Goal: Task Accomplishment & Management: Manage account settings

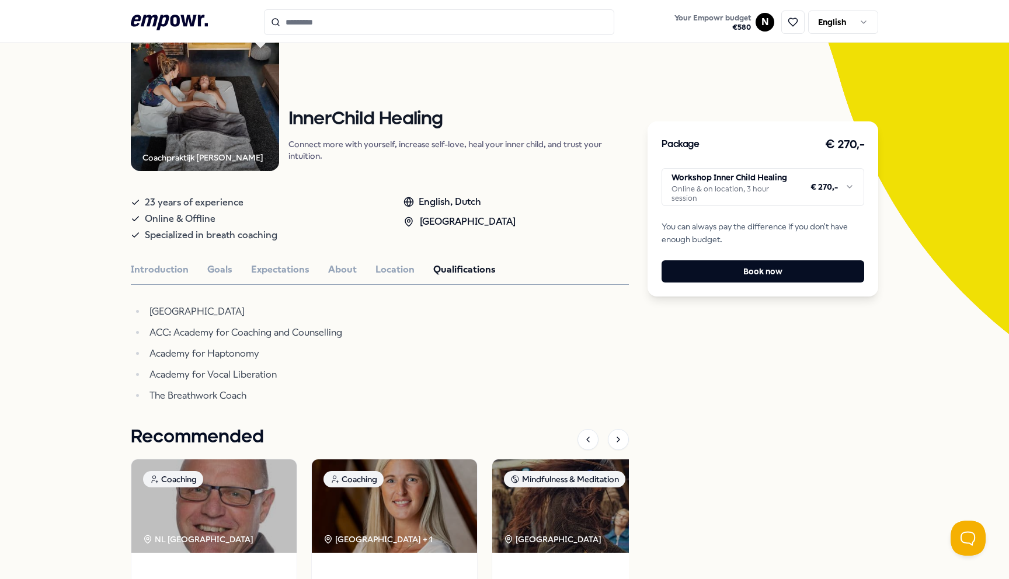
scroll to position [110, 0]
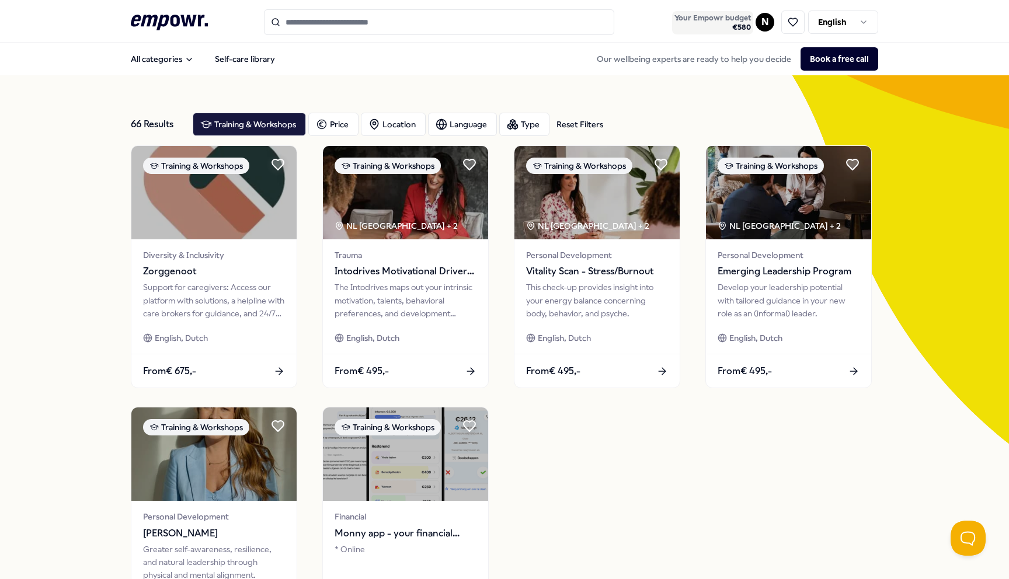
click at [731, 13] on span "Your Empowr budget" at bounding box center [712, 17] width 76 height 9
click at [763, 23] on html ".empowr-logo_svg__cls-1{fill:#03032f} Your Empowr budget € 580 N English All ca…" at bounding box center [504, 289] width 1009 height 579
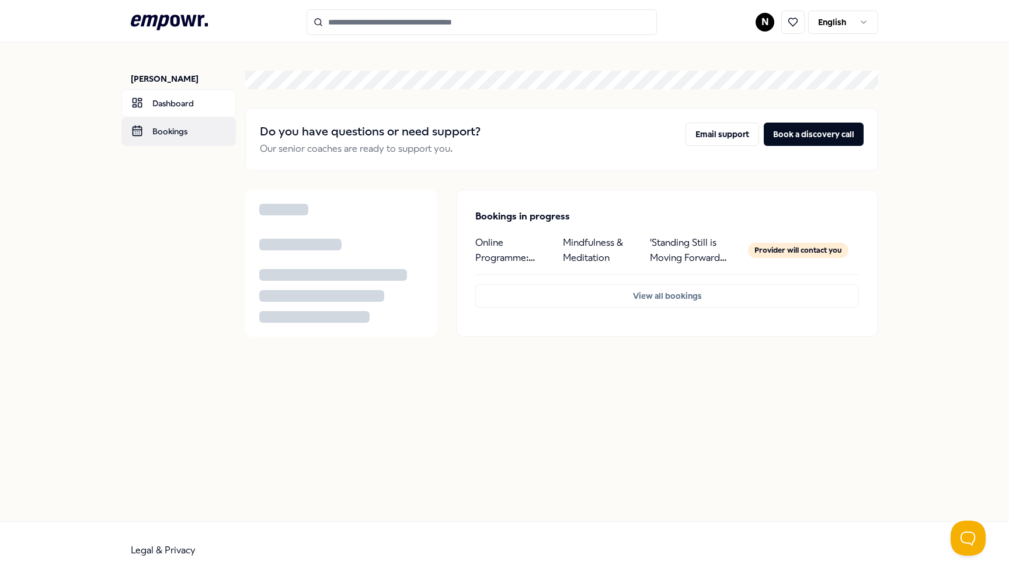
click at [174, 130] on link "Bookings" at bounding box center [178, 131] width 114 height 28
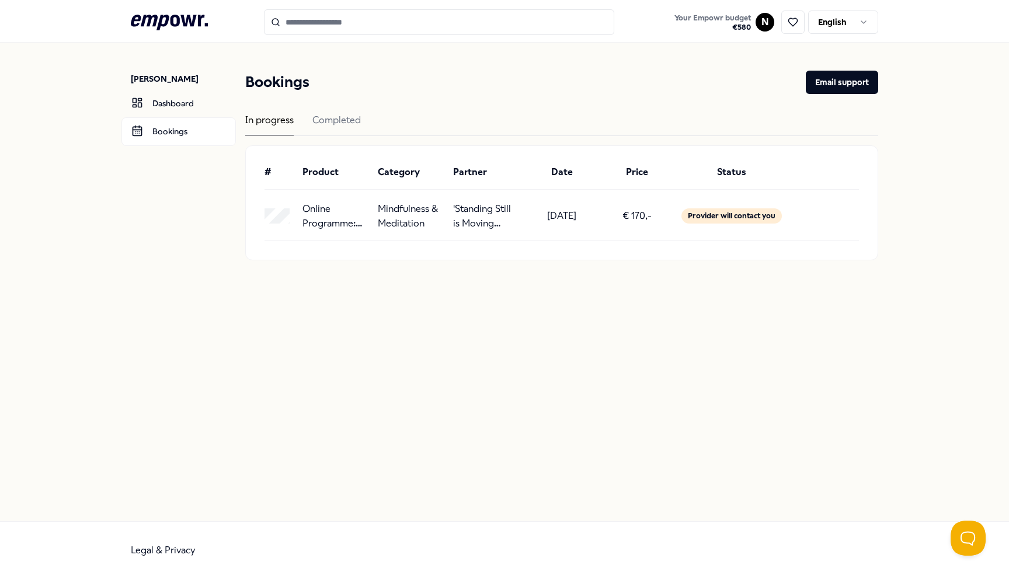
click at [183, 18] on icon at bounding box center [169, 22] width 77 height 15
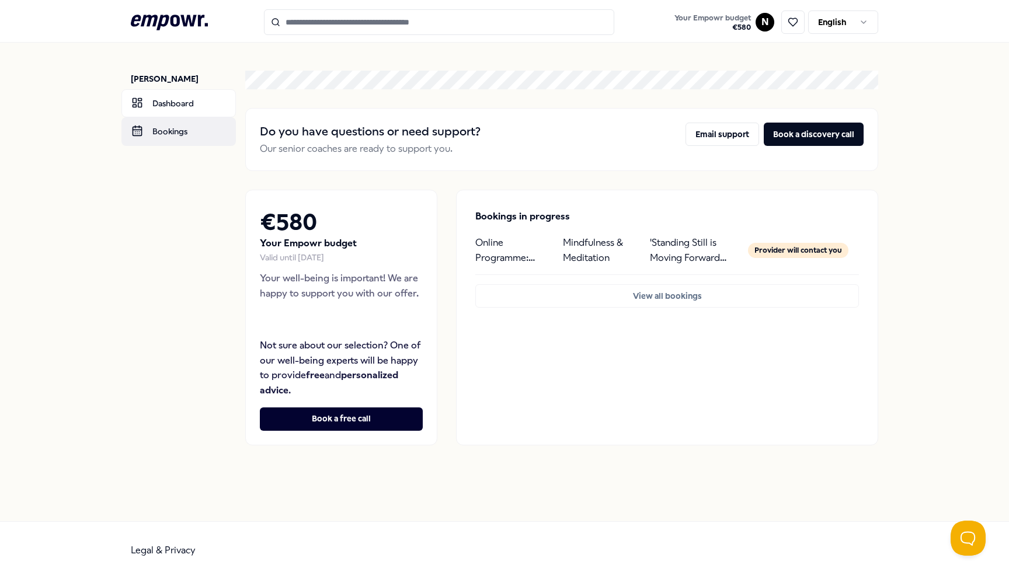
click at [196, 136] on link "Bookings" at bounding box center [178, 131] width 114 height 28
